Goal: Information Seeking & Learning: Check status

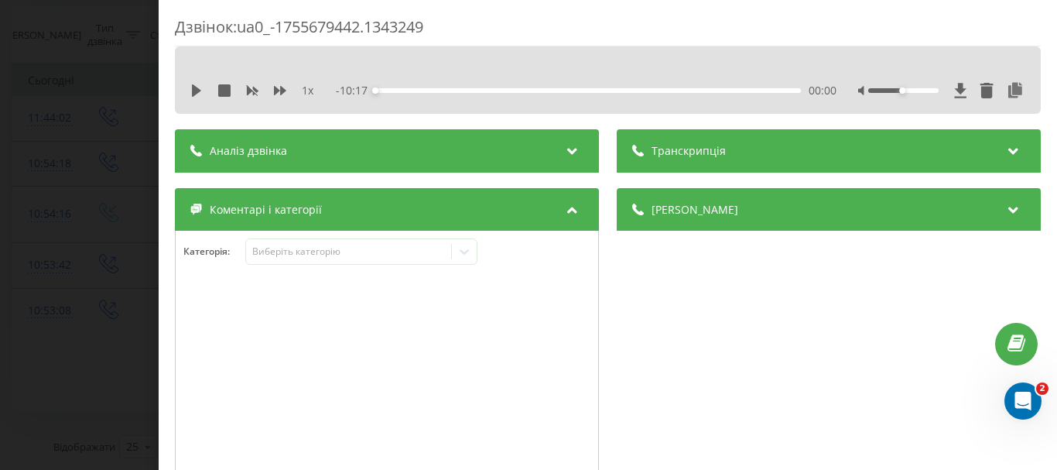
click at [101, 132] on div "Дзвінок : ua0_-1755679442.1343249 1 x - 10:17 00:00 00:00 Транскрипція Для AI-а…" at bounding box center [528, 235] width 1057 height 470
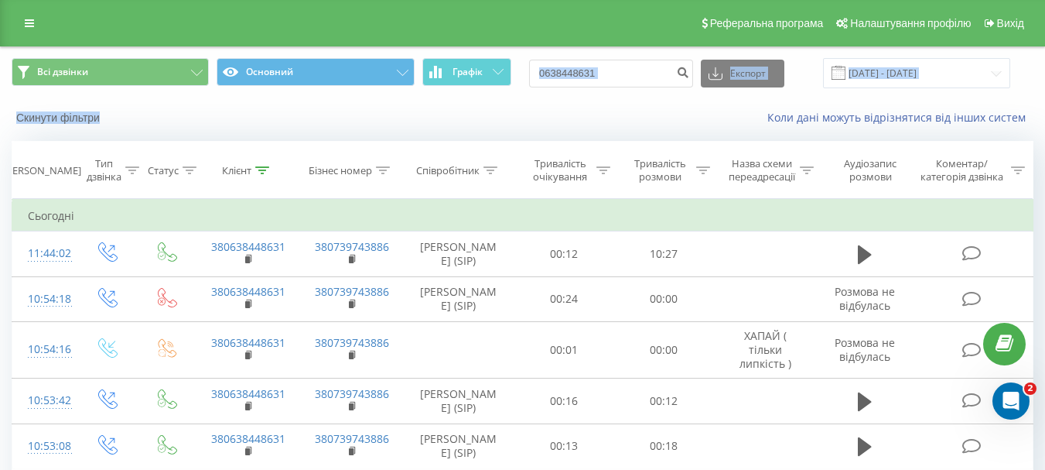
drag, startPoint x: 816, startPoint y: 110, endPoint x: 631, endPoint y: 80, distance: 187.4
click at [678, 67] on div "Всі дзвінки Основний Графік 0638448631 Експорт .csv .xls .xlsx 20.05.2025 - 20.…" at bounding box center [523, 91] width 1044 height 89
click at [631, 80] on input "0638448631" at bounding box center [611, 74] width 164 height 28
click at [629, 78] on input "0638448631" at bounding box center [611, 74] width 164 height 28
paste input "4128602"
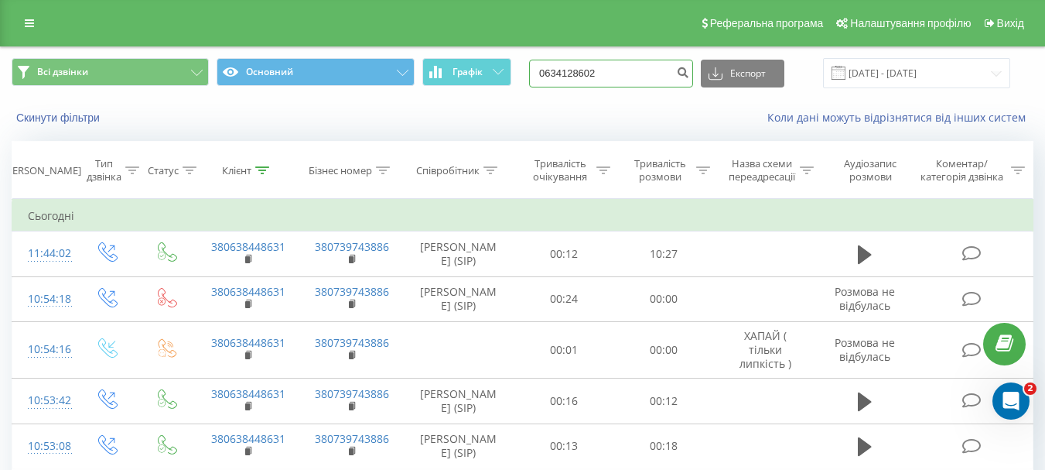
click at [685, 71] on input "0634128602" at bounding box center [611, 74] width 164 height 28
type input "0634128602"
click at [689, 75] on icon "submit" at bounding box center [682, 70] width 13 height 9
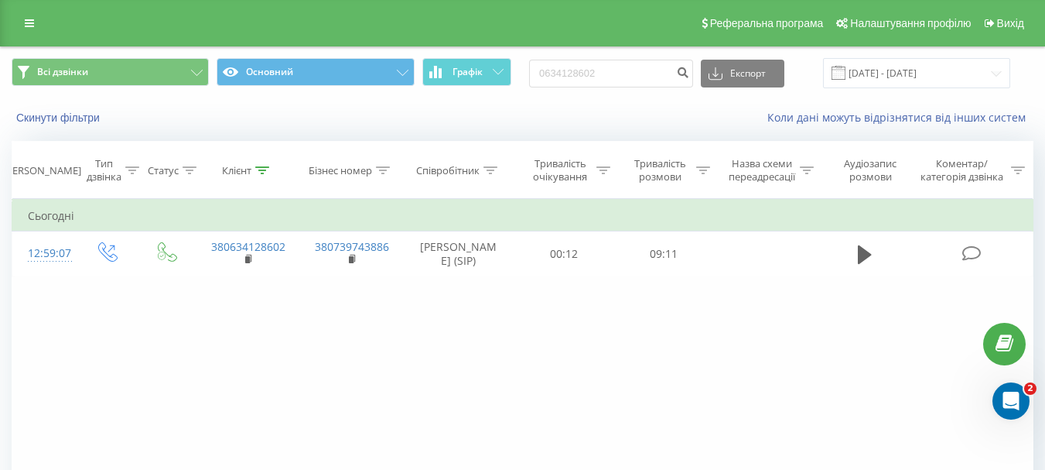
click at [788, 315] on div "Фільтрувати за умовою Дорівнює Введіть значення Скасувати OK Фільтрувати за умо…" at bounding box center [523, 373] width 1022 height 348
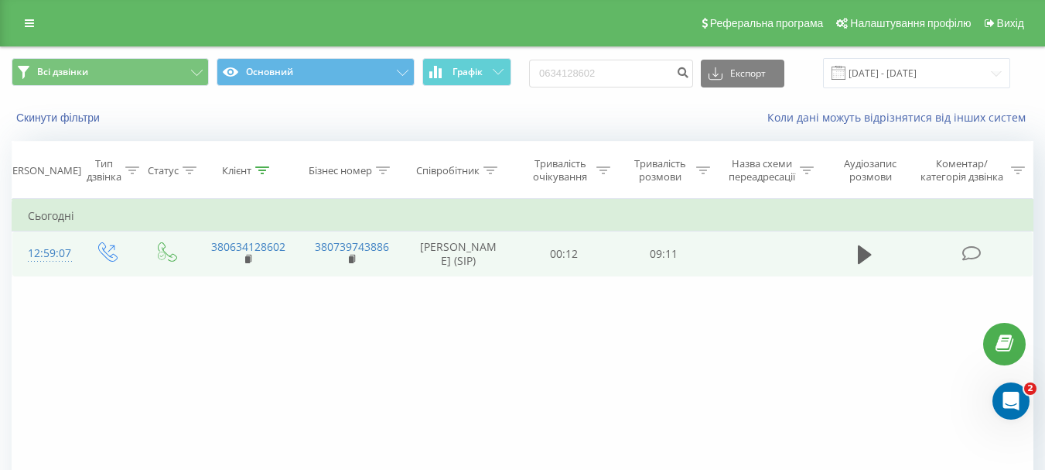
click at [983, 247] on span at bounding box center [973, 252] width 22 height 15
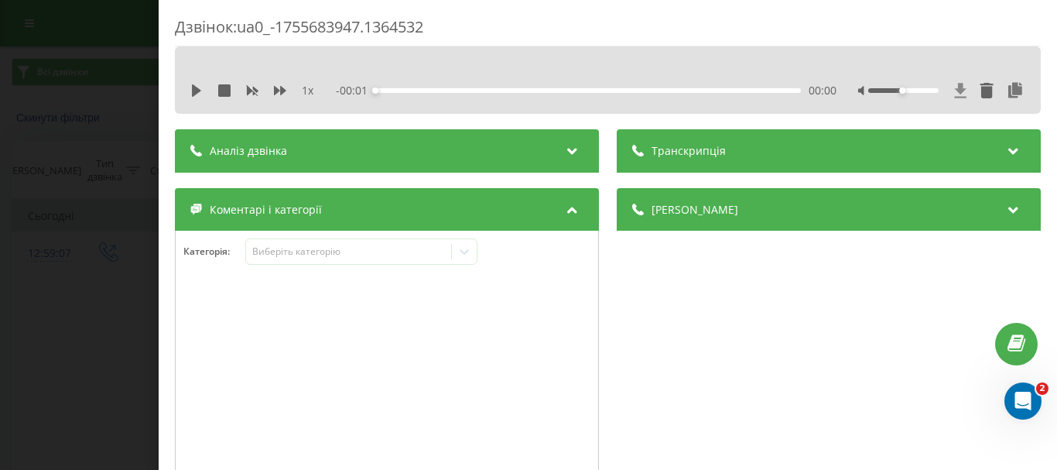
click at [955, 88] on icon at bounding box center [961, 90] width 12 height 15
click at [955, 90] on icon at bounding box center [961, 90] width 12 height 15
click at [955, 86] on icon at bounding box center [961, 90] width 12 height 15
click at [954, 86] on icon at bounding box center [960, 90] width 13 height 15
click at [955, 85] on icon at bounding box center [961, 90] width 12 height 15
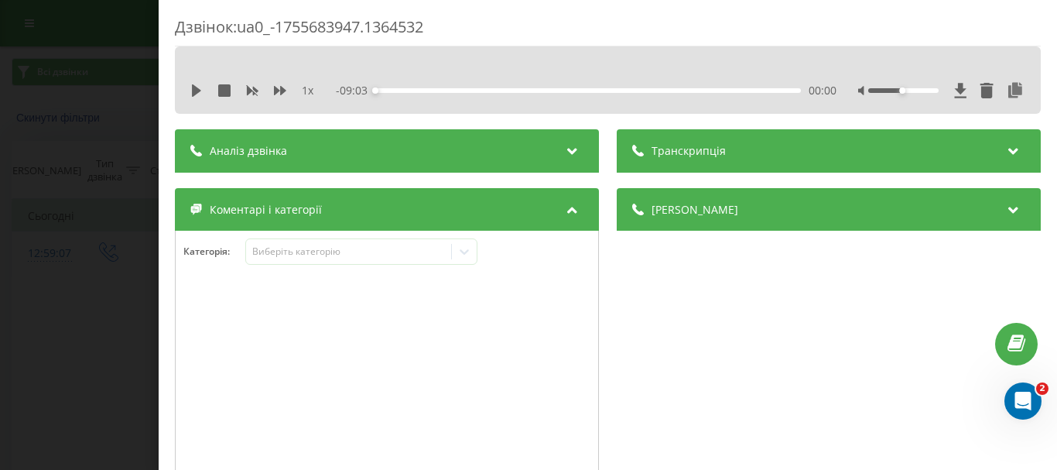
click at [52, 108] on div "Дзвінок : ua0_-1755683947.1364532 1 x - 09:03 00:00 00:00 Транскрипція Для AI-а…" at bounding box center [528, 235] width 1057 height 470
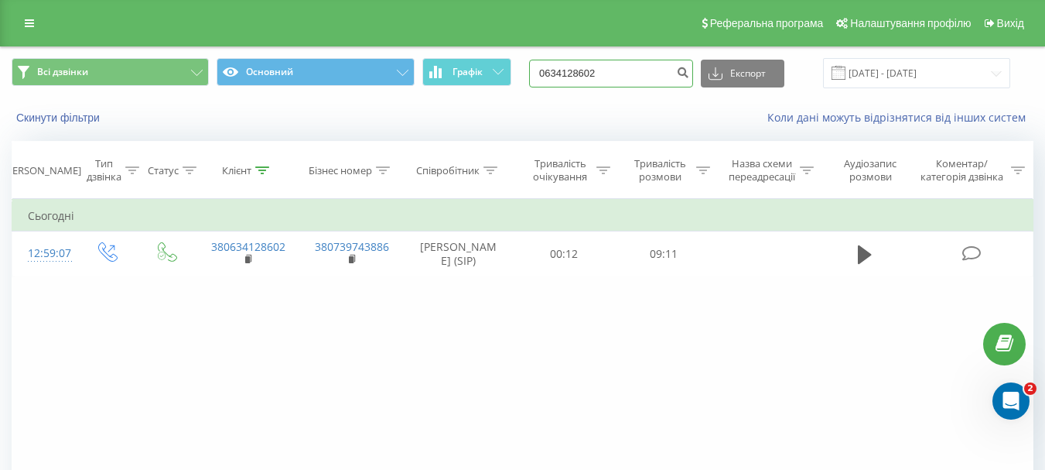
click at [629, 73] on input "0634128602" at bounding box center [611, 74] width 164 height 28
paste input "934872600"
type input "0934872600"
click at [689, 73] on icon "submit" at bounding box center [682, 70] width 13 height 9
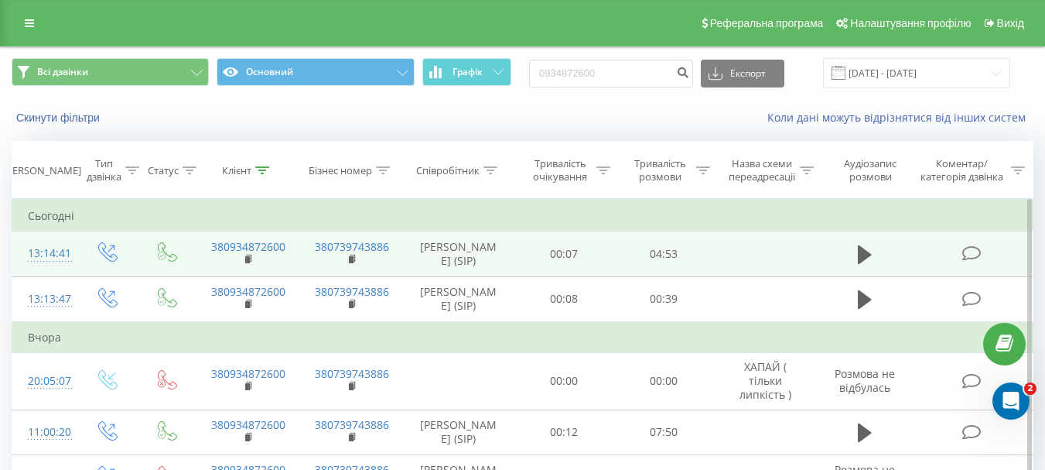
click at [970, 247] on icon at bounding box center [971, 253] width 19 height 16
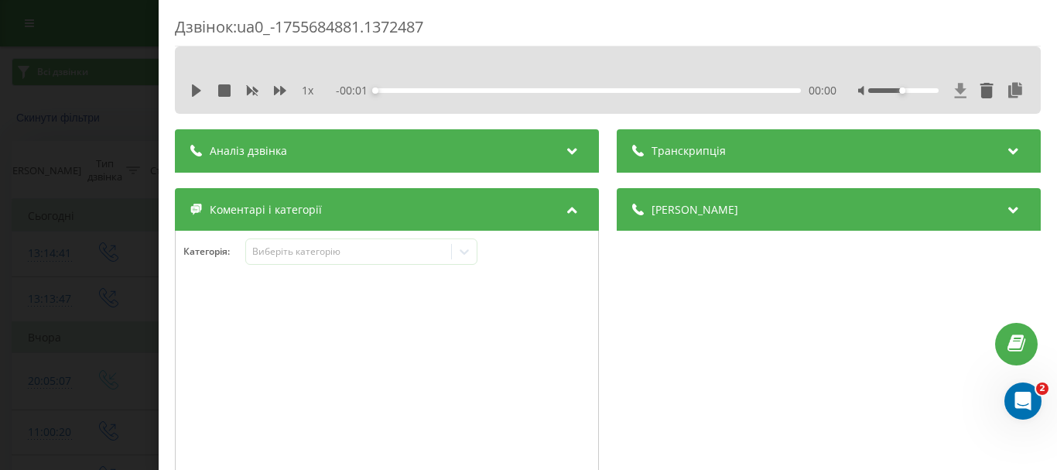
click at [955, 88] on icon at bounding box center [961, 90] width 12 height 15
click at [76, 136] on div "Дзвінок : ua0_-1755684881.1372487 1 x - 04:47 00:00 00:00 Транскрипція Для AI-а…" at bounding box center [528, 235] width 1057 height 470
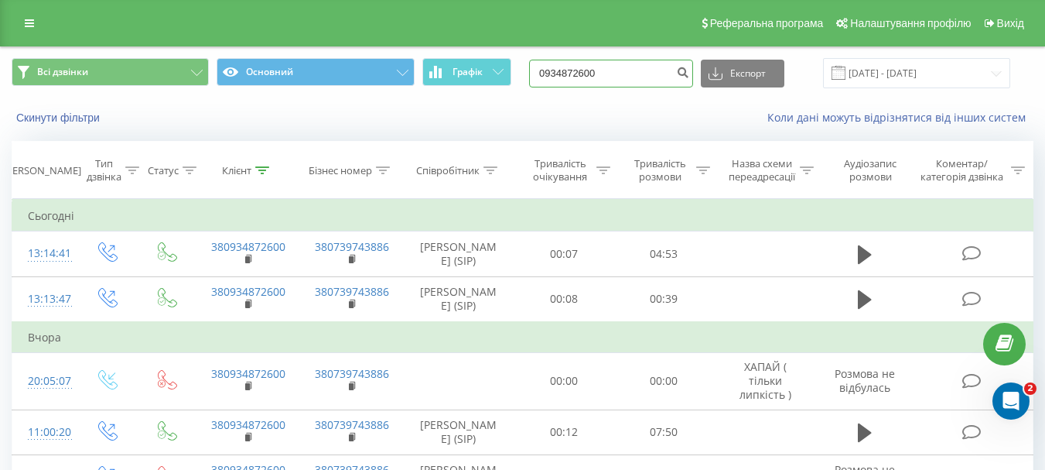
click at [618, 69] on input "0934872600" at bounding box center [611, 74] width 164 height 28
paste input "97439904"
type input "0997439904"
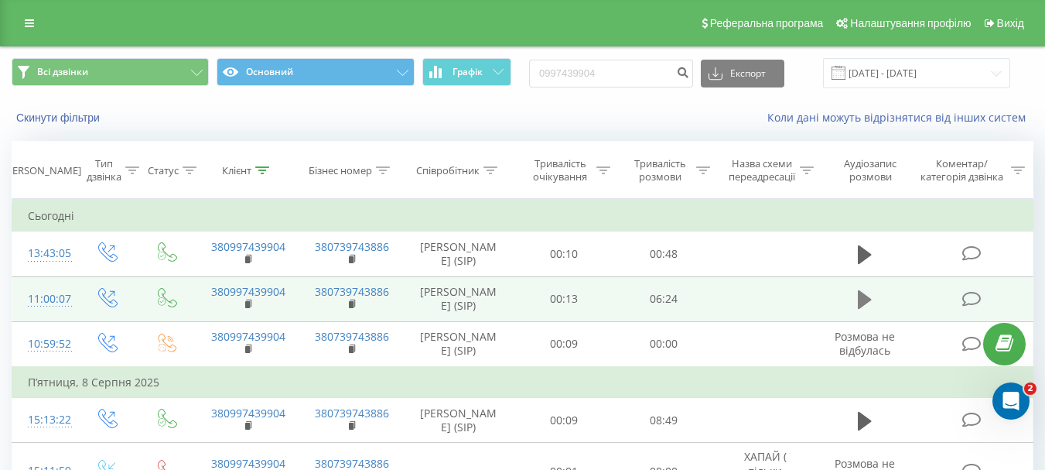
click at [855, 293] on button at bounding box center [865, 299] width 23 height 23
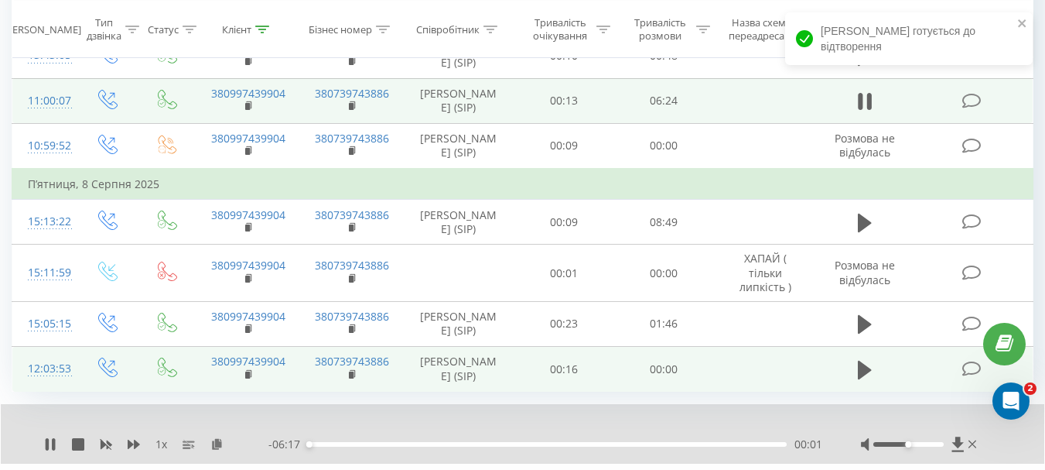
scroll to position [238, 0]
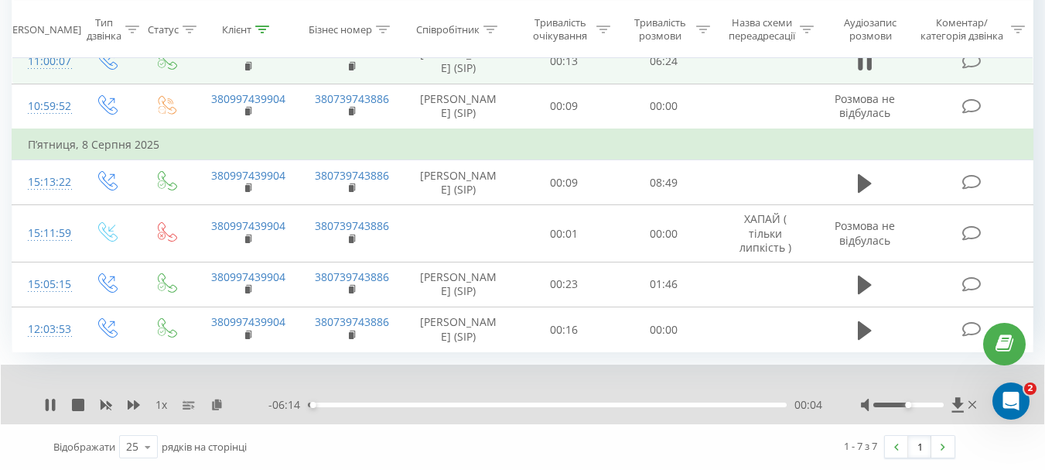
click at [566, 405] on div "00:04" at bounding box center [547, 404] width 479 height 5
click at [708, 403] on div "03:25" at bounding box center [547, 404] width 479 height 5
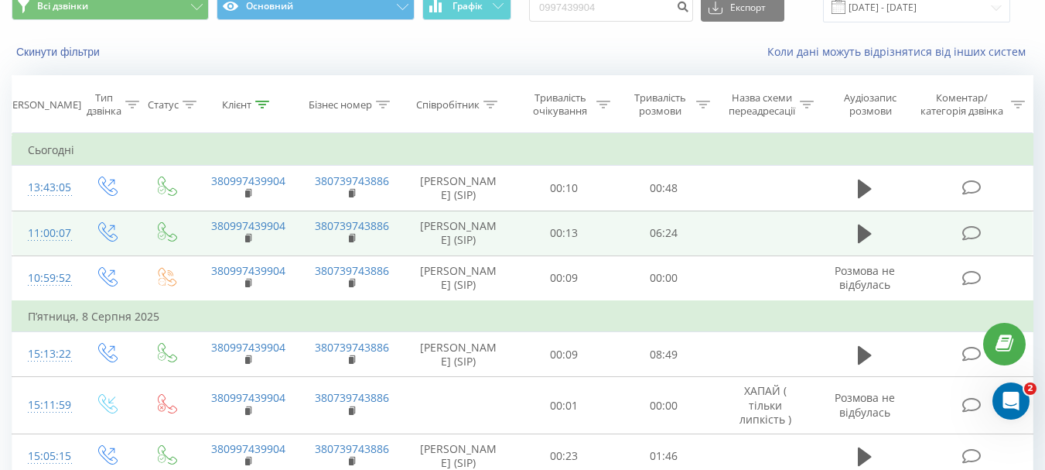
scroll to position [0, 0]
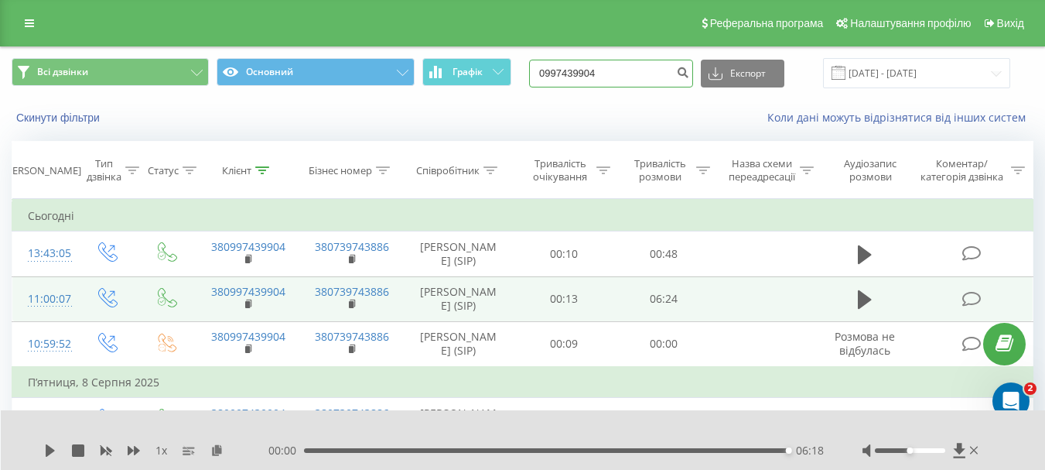
click at [626, 71] on input "0997439904" at bounding box center [611, 74] width 164 height 28
paste input "732540920"
type input "0732540920"
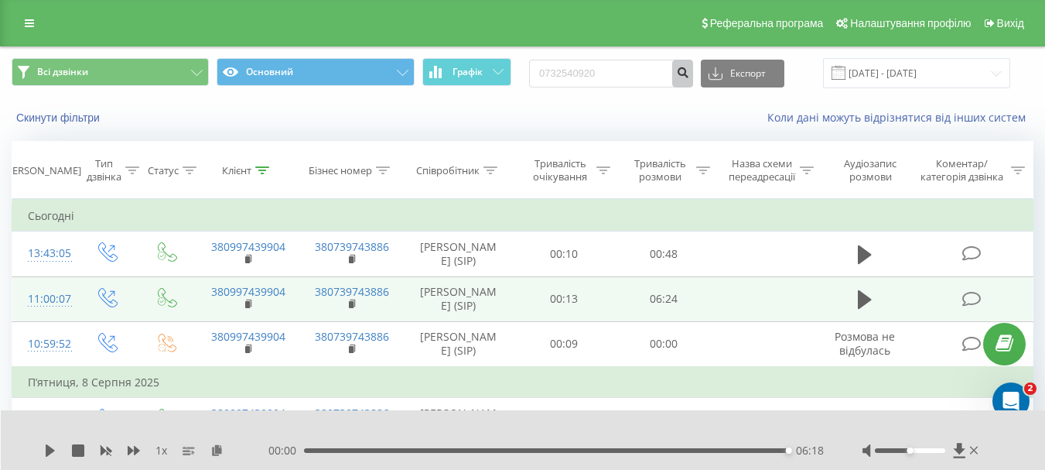
click at [689, 73] on icon "submit" at bounding box center [682, 70] width 13 height 9
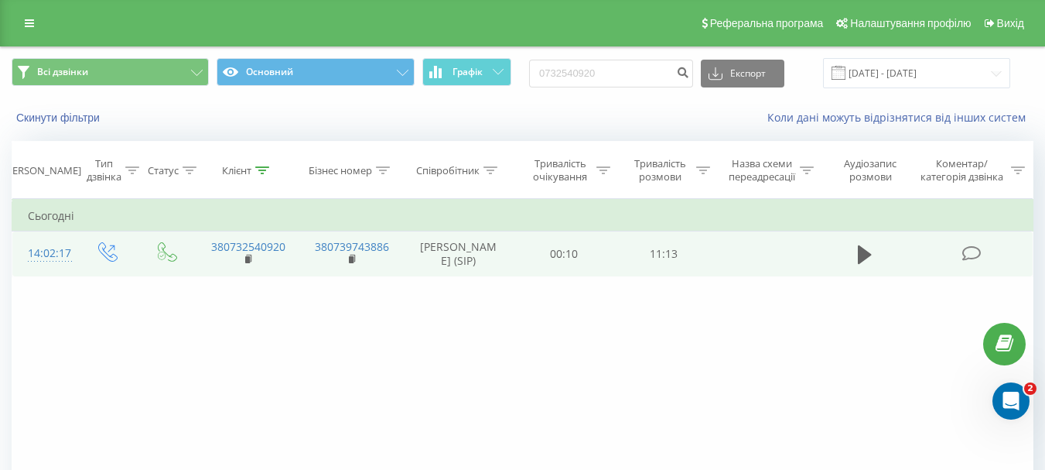
click at [972, 250] on icon at bounding box center [971, 253] width 19 height 16
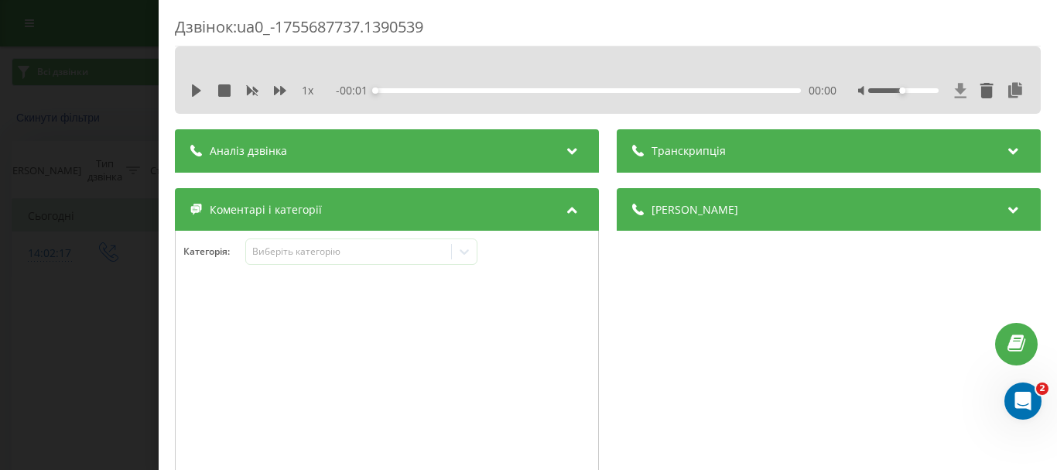
click at [955, 92] on icon at bounding box center [961, 90] width 12 height 15
click at [74, 217] on div "Дзвінок : ua0_-1755687737.1390539 1 x - 11:02 00:00 00:00 Транскрипція Для AI-а…" at bounding box center [528, 235] width 1057 height 470
